Goal: Use online tool/utility

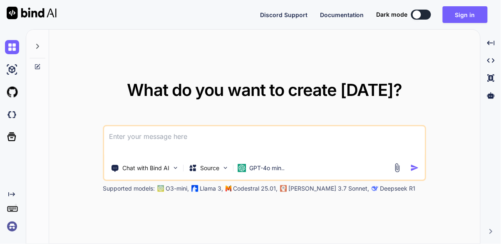
click at [7, 91] on img at bounding box center [12, 92] width 14 height 14
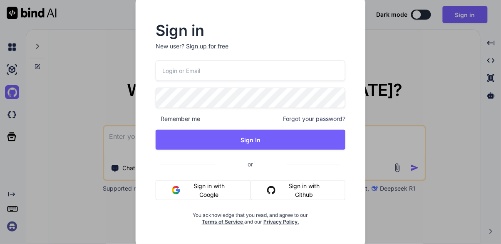
click at [107, 54] on div "Sign in New user? Sign up for free Remember me Forgot your password? Sign In or…" at bounding box center [250, 122] width 501 height 244
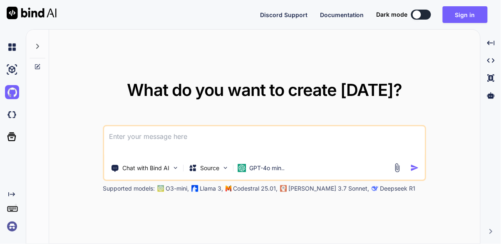
click at [159, 172] on p "Chat with Bind AI" at bounding box center [146, 168] width 47 height 8
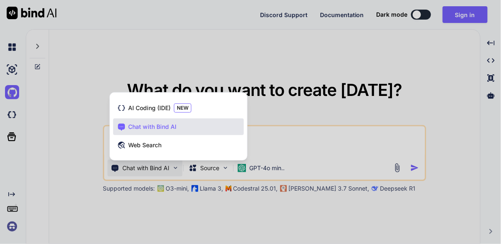
click at [159, 112] on span "AI Coding (IDE)" at bounding box center [149, 108] width 42 height 8
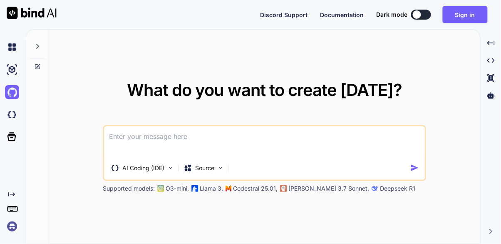
click at [204, 172] on p "Source" at bounding box center [205, 168] width 19 height 8
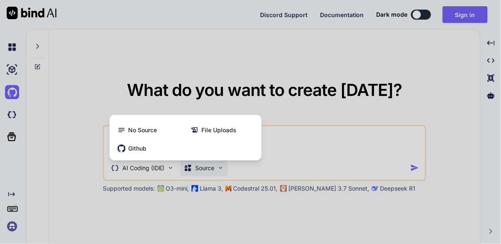
click at [204, 157] on div "Github" at bounding box center [185, 148] width 145 height 17
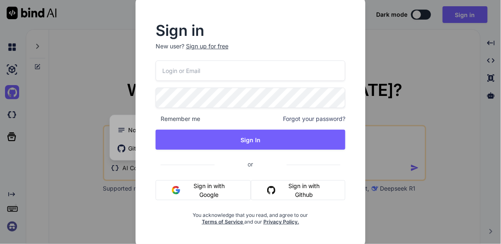
click at [102, 71] on div "Sign in New user? Sign up for free Remember me Forgot your password? Sign In or…" at bounding box center [250, 122] width 501 height 244
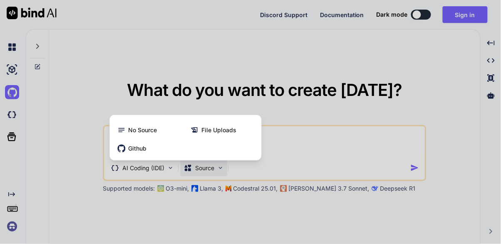
click at [221, 79] on div at bounding box center [250, 122] width 501 height 244
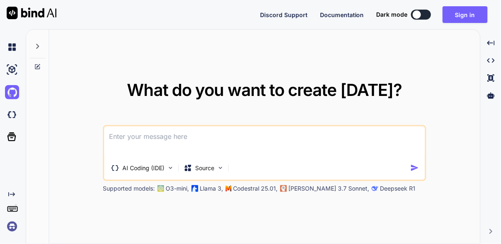
click at [309, 192] on p "[PERSON_NAME] 3.7 Sonnet," at bounding box center [329, 188] width 81 height 8
click at [380, 192] on p "Deepseek R1" at bounding box center [397, 188] width 35 height 8
click at [323, 192] on p "[PERSON_NAME] 3.7 Sonnet," at bounding box center [329, 188] width 81 height 8
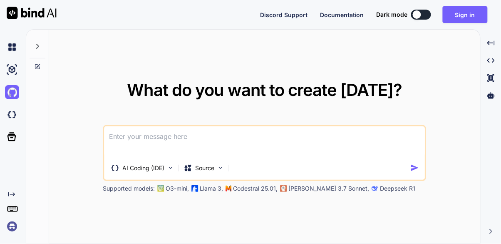
click at [271, 192] on div "AI Coding (IDE) Source Supported models: O3-mini, Llama 3, Codestral 25.01, [PE…" at bounding box center [264, 158] width 323 height 67
click at [214, 192] on p "Llama 3," at bounding box center [211, 188] width 23 height 8
click at [219, 171] on img at bounding box center [220, 167] width 7 height 7
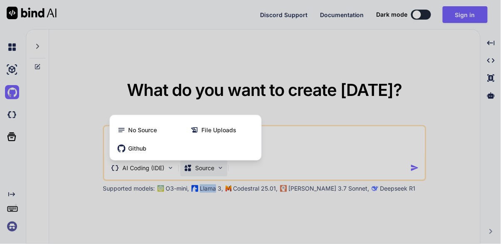
click at [123, 228] on div at bounding box center [250, 122] width 501 height 244
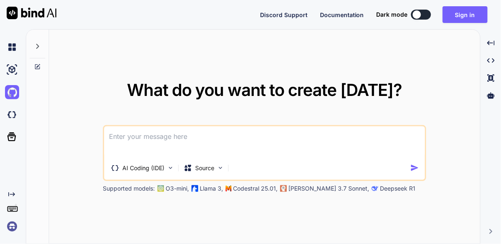
click at [491, 94] on icon at bounding box center [490, 95] width 7 height 6
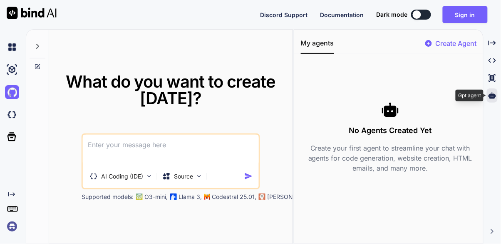
click at [463, 40] on p "Create Agent" at bounding box center [455, 43] width 41 height 10
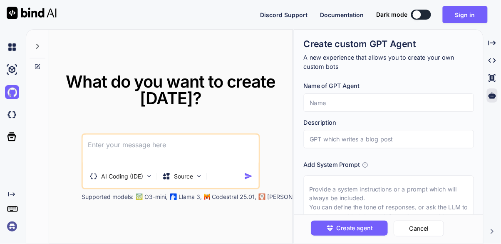
click at [432, 236] on button "Cancel" at bounding box center [419, 228] width 50 height 16
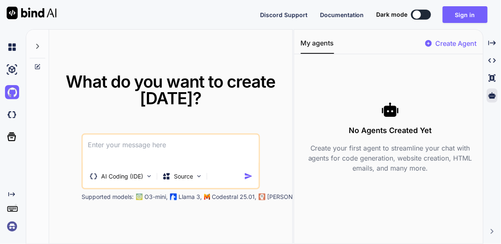
click at [495, 80] on icon at bounding box center [492, 77] width 7 height 7
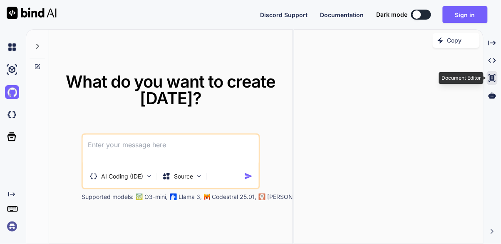
click at [493, 60] on icon "Created with Pixso." at bounding box center [492, 60] width 7 height 7
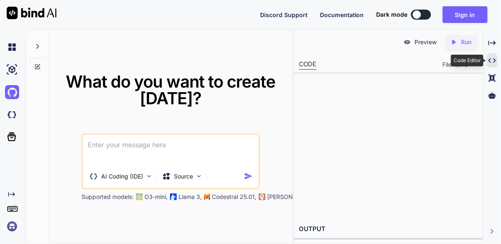
click at [494, 39] on div "Created with Pixso." at bounding box center [492, 43] width 11 height 14
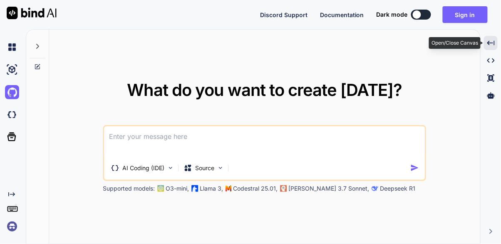
click at [423, 17] on button at bounding box center [421, 15] width 20 height 10
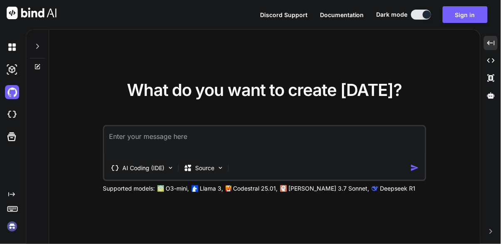
click at [32, 38] on div at bounding box center [38, 44] width 16 height 29
type textarea "x"
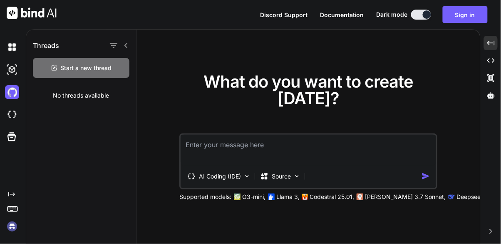
click at [349, 15] on span "Documentation" at bounding box center [342, 14] width 44 height 7
click at [9, 44] on img at bounding box center [12, 47] width 14 height 14
click at [8, 69] on img at bounding box center [12, 69] width 14 height 14
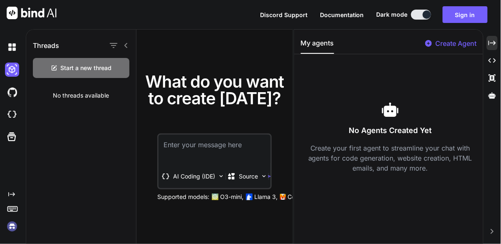
click at [17, 63] on img at bounding box center [12, 69] width 14 height 14
